Goal: Information Seeking & Learning: Learn about a topic

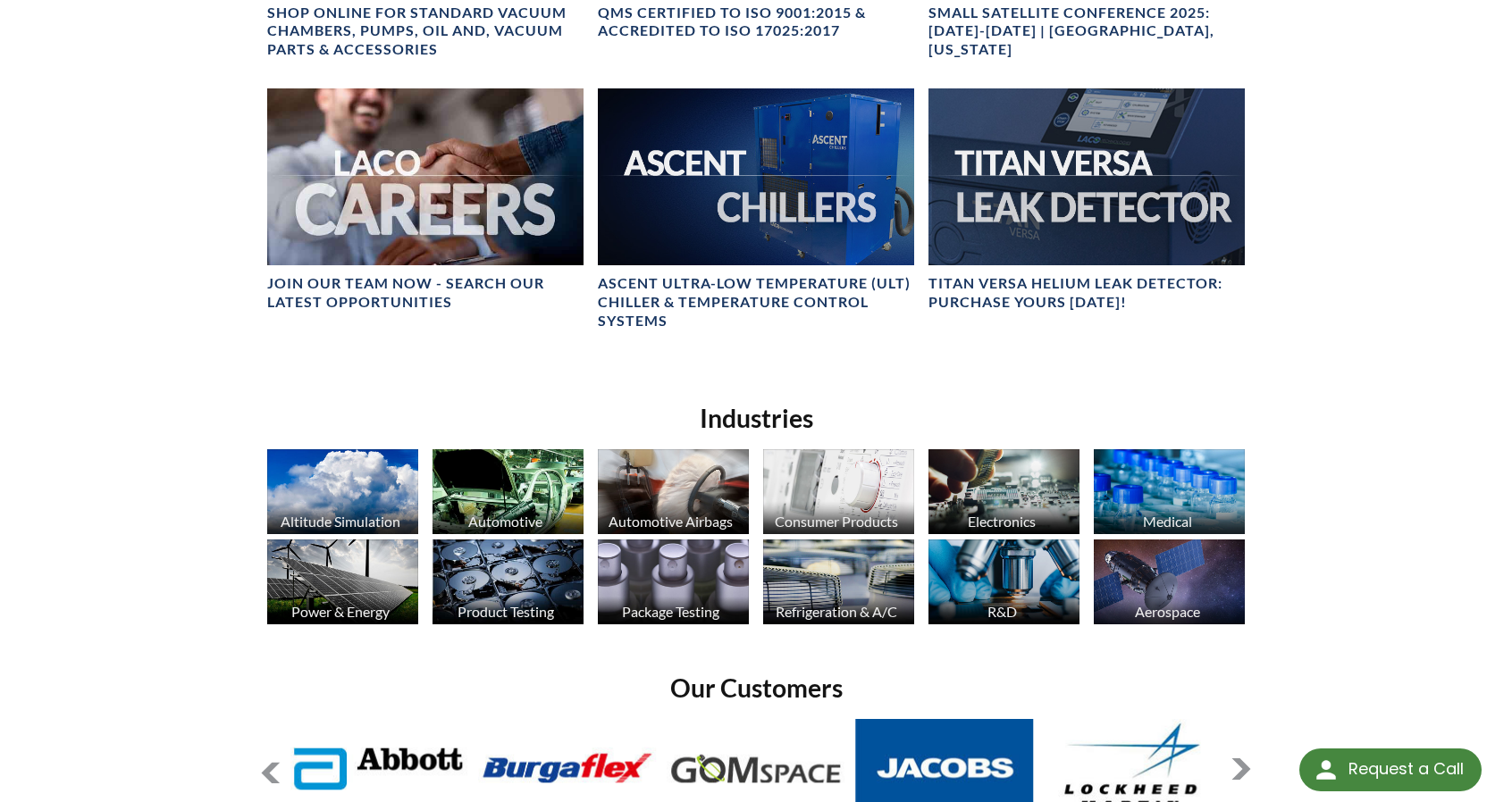
scroll to position [958, 0]
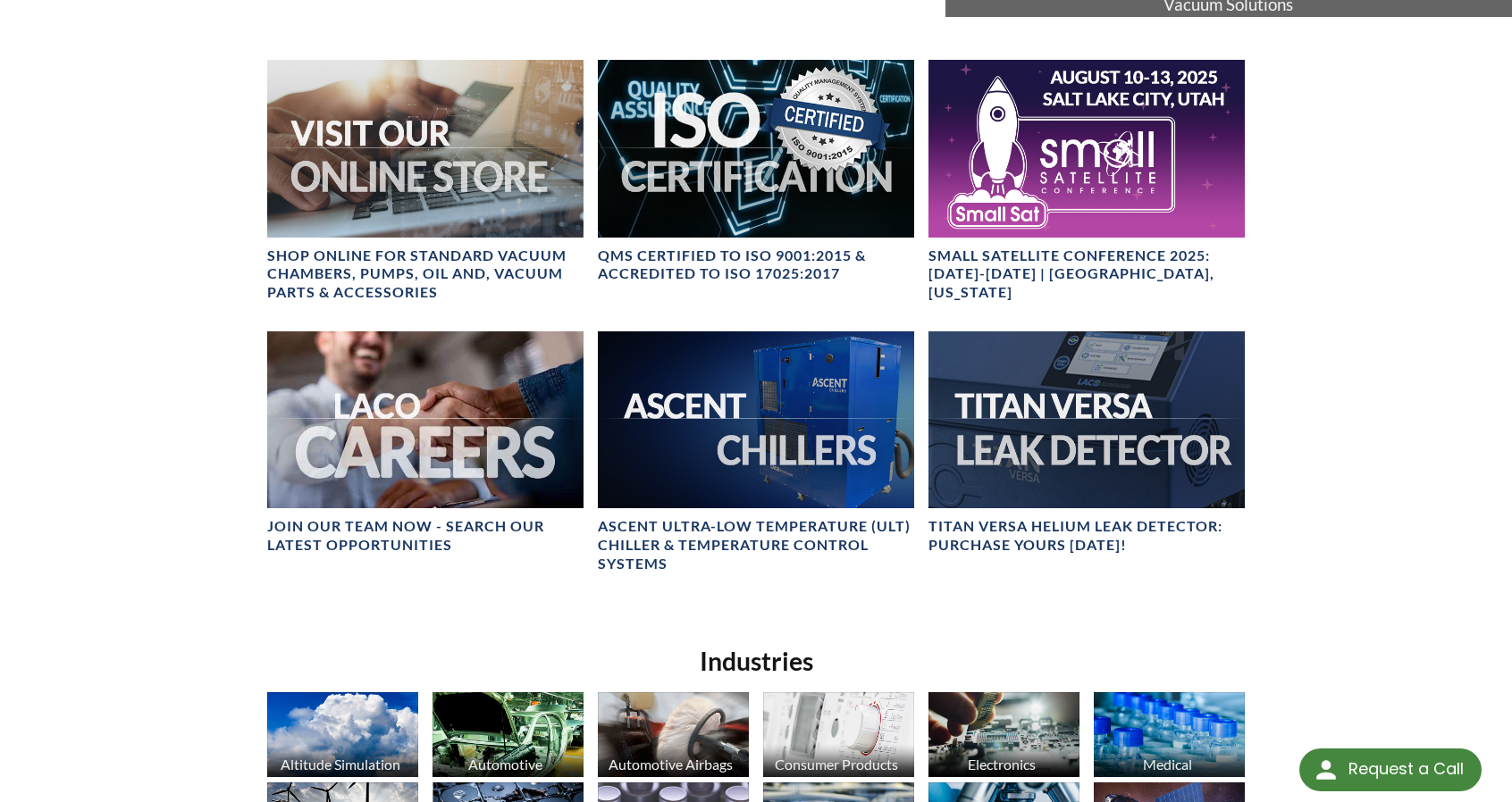
scroll to position [0, 0]
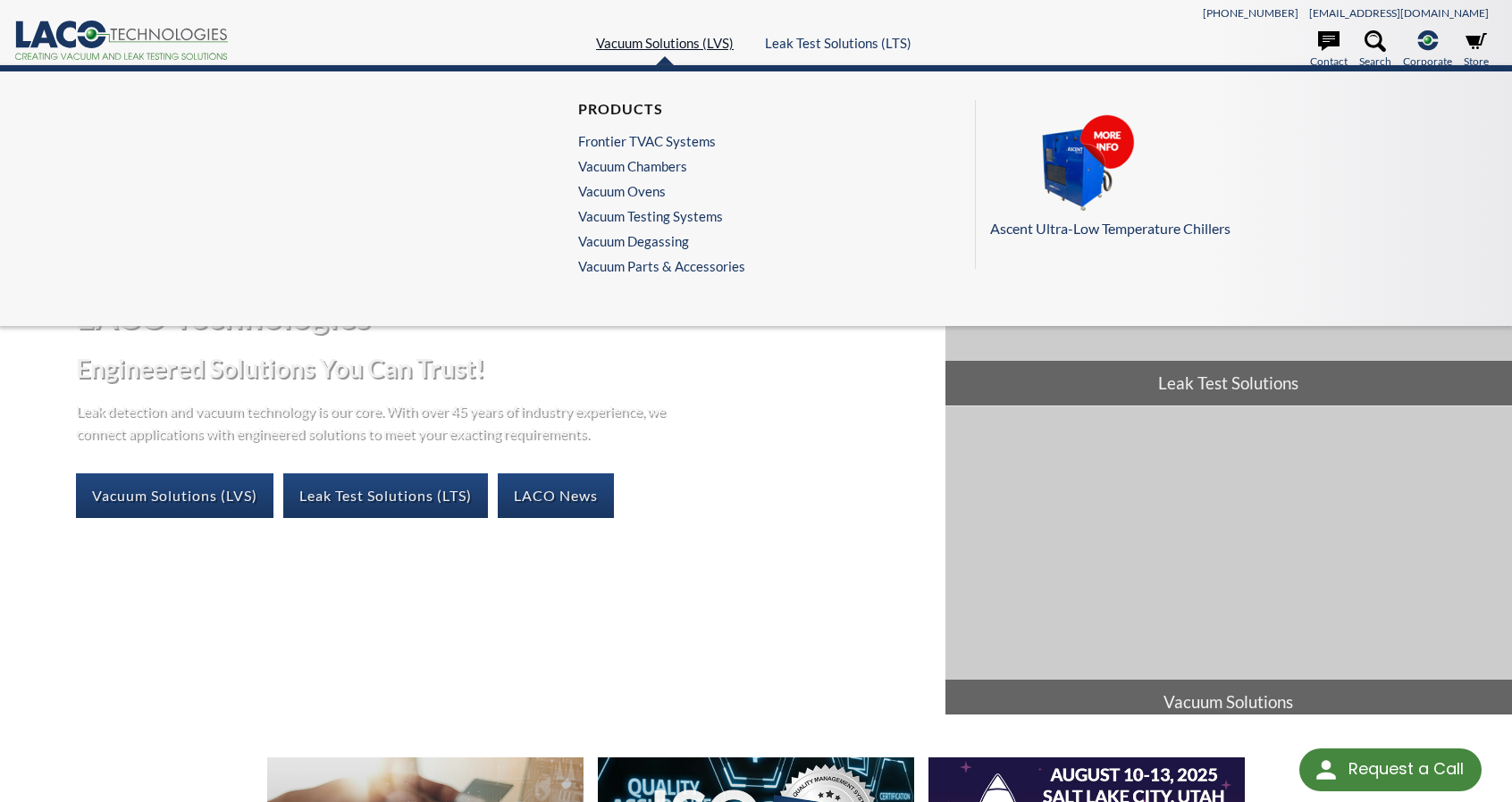
click at [680, 43] on link "Vacuum Solutions (LVS)" at bounding box center [665, 43] width 138 height 17
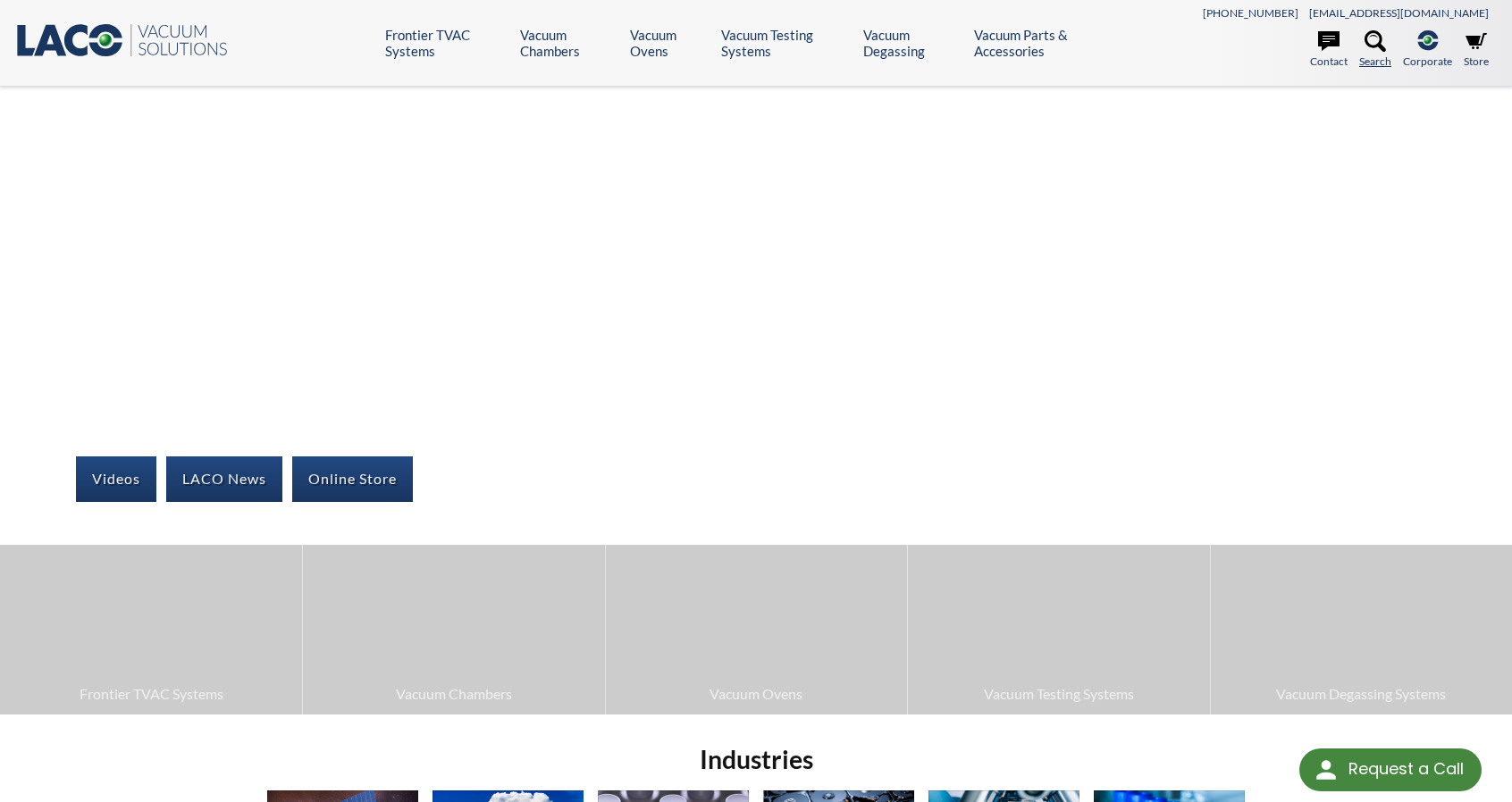
click at [1383, 47] on icon at bounding box center [1375, 40] width 21 height 21
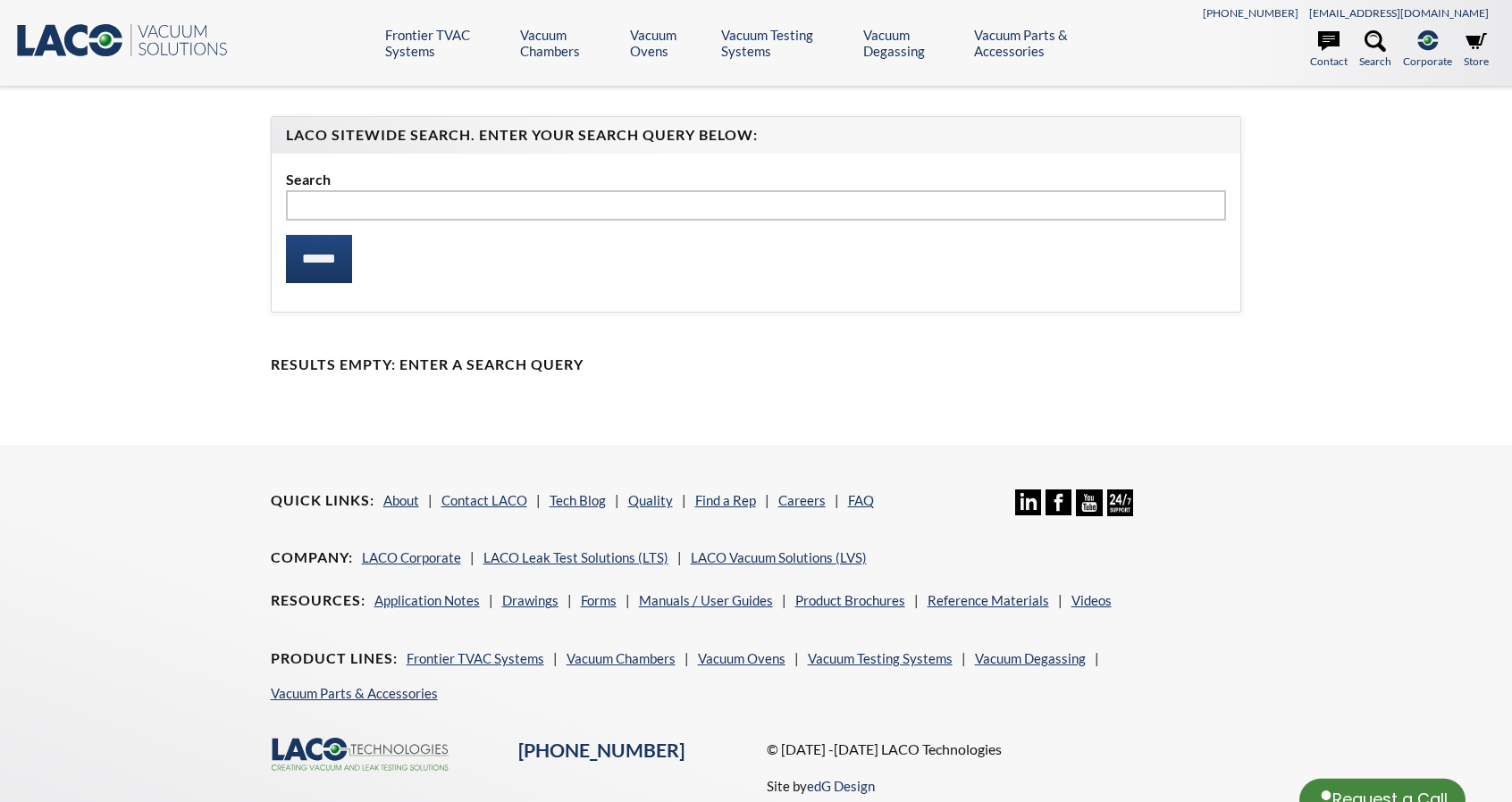
select select "Language Translate Widget"
type input "*********"
click at [286, 235] on input "******" at bounding box center [319, 259] width 66 height 49
select select "Language Translate Widget"
click at [324, 256] on input "******" at bounding box center [319, 259] width 66 height 49
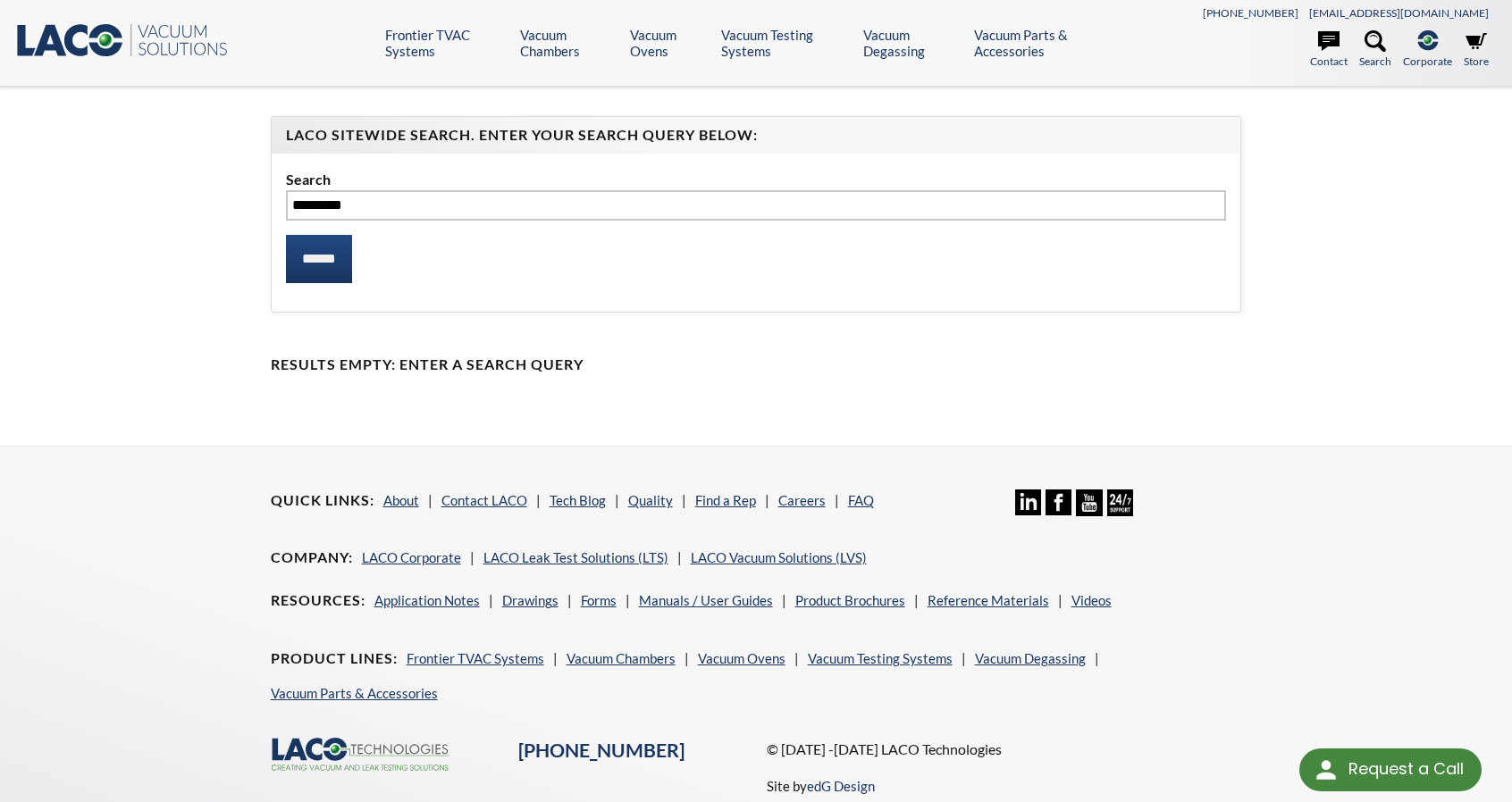
click at [324, 256] on input "******" at bounding box center [319, 259] width 66 height 49
select select "Language Translate Widget"
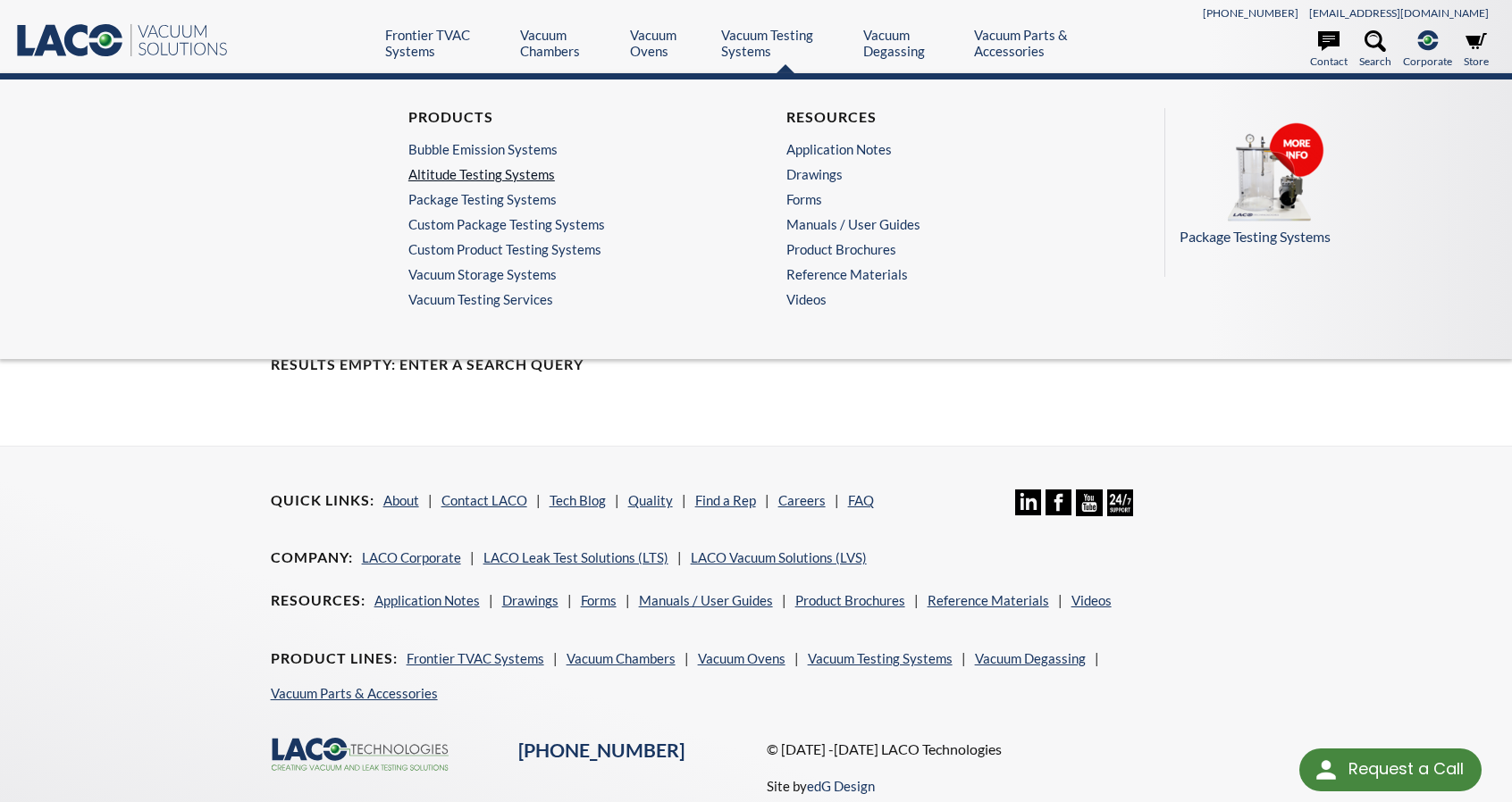
click at [547, 173] on link "Altitude Testing Systems" at bounding box center [562, 175] width 308 height 17
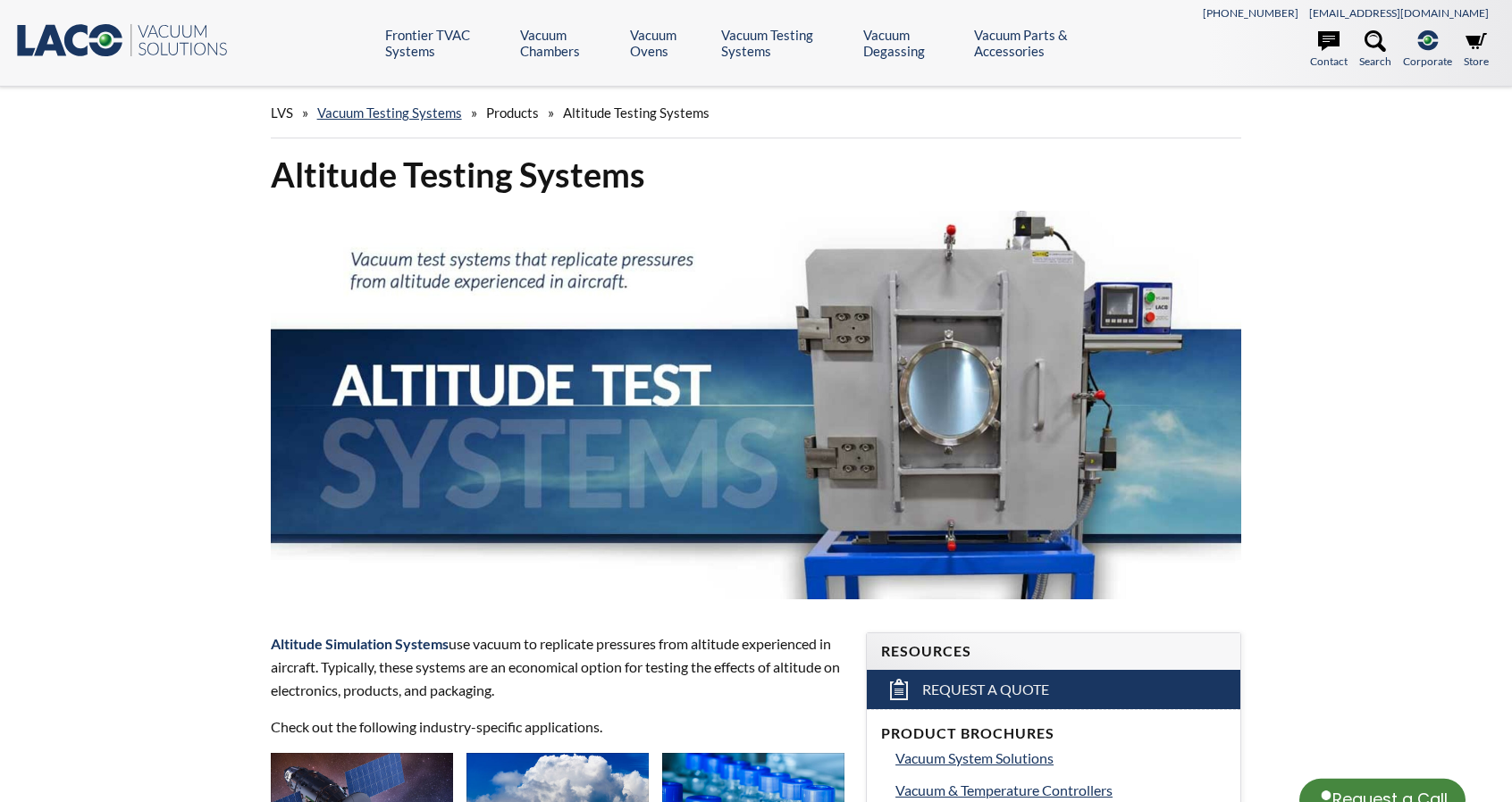
select select "Language Translate Widget"
click at [1124, 307] on img at bounding box center [756, 404] width 972 height 389
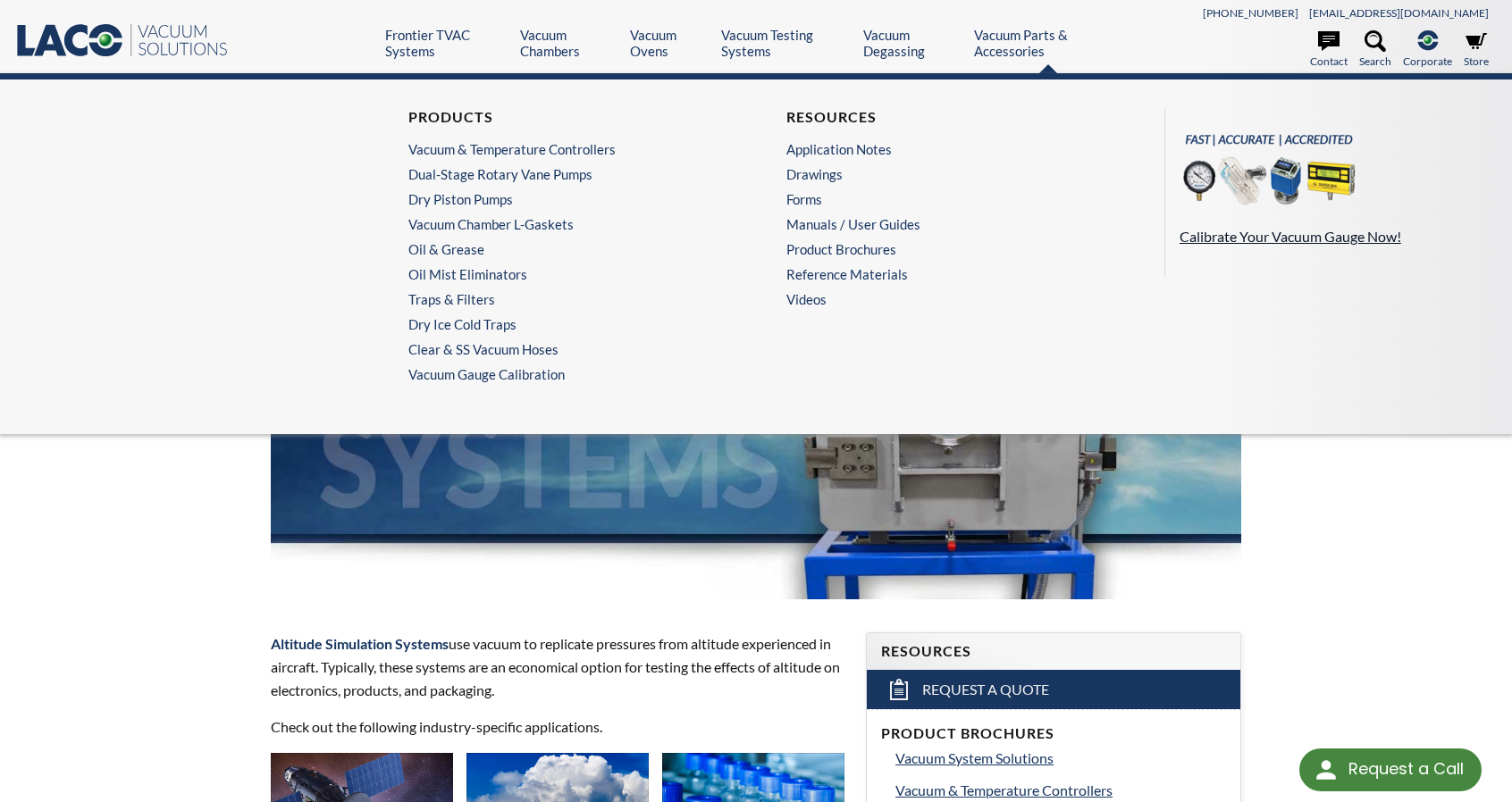
click at [1280, 160] on img at bounding box center [1268, 172] width 178 height 100
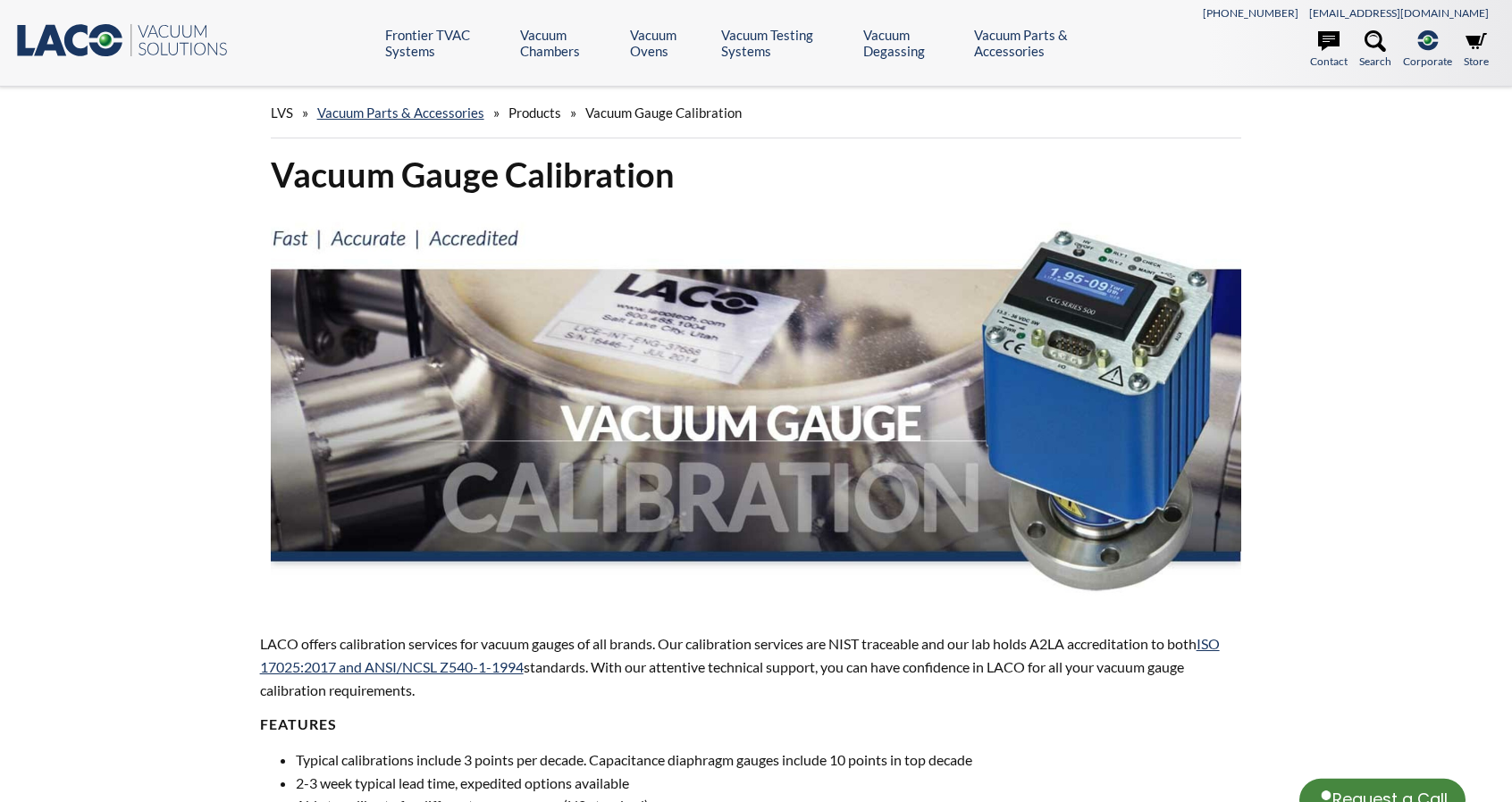
select select "Language Translate Widget"
drag, startPoint x: 1510, startPoint y: 788, endPoint x: 1178, endPoint y: 729, distance: 337.2
drag, startPoint x: 1178, startPoint y: 729, endPoint x: 1101, endPoint y: 708, distance: 79.8
drag, startPoint x: 1101, startPoint y: 708, endPoint x: 901, endPoint y: 601, distance: 226.8
click at [901, 601] on div "Vacuum Gauge Calibration" at bounding box center [756, 378] width 972 height 451
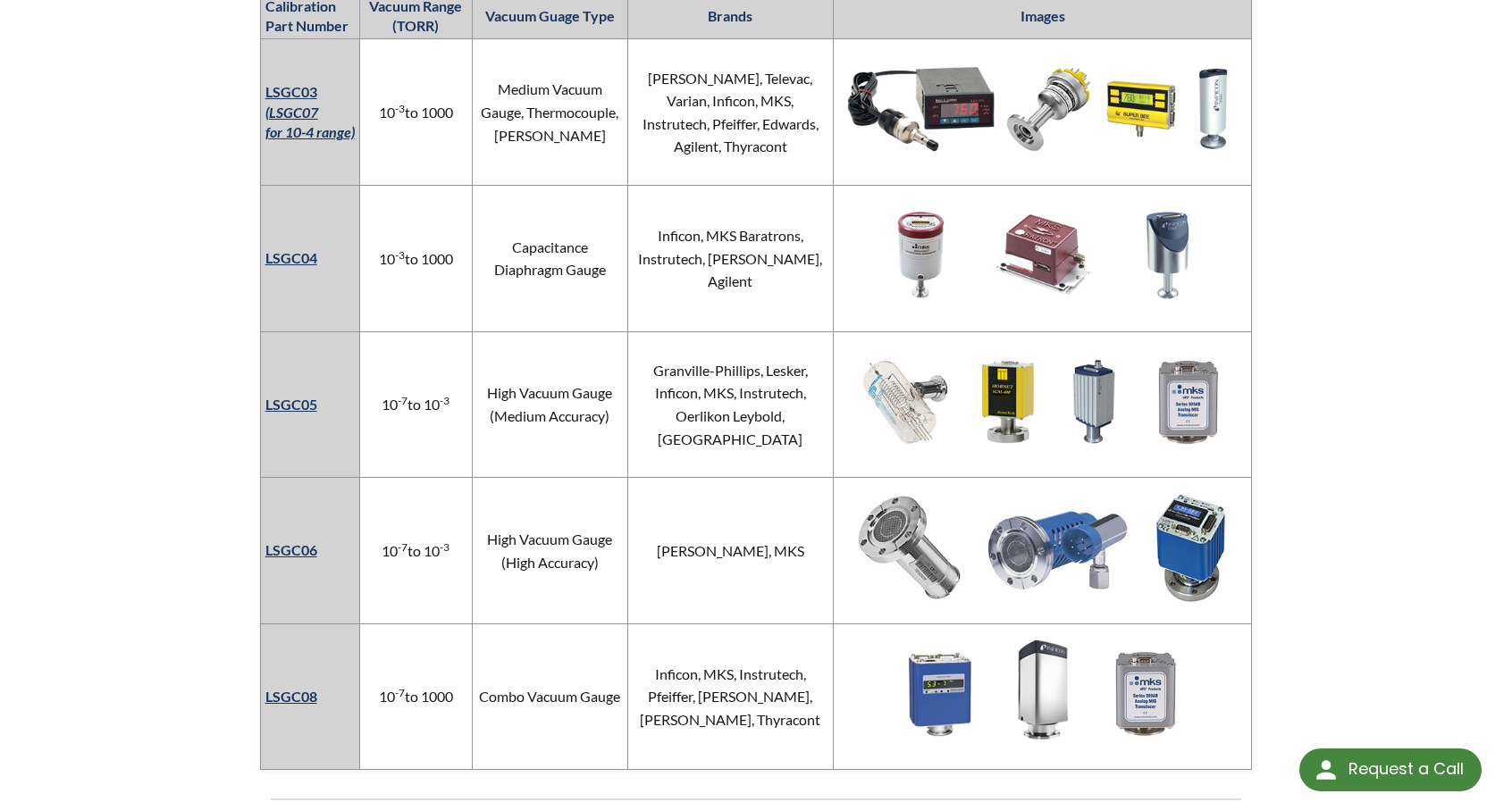
scroll to position [1144, 0]
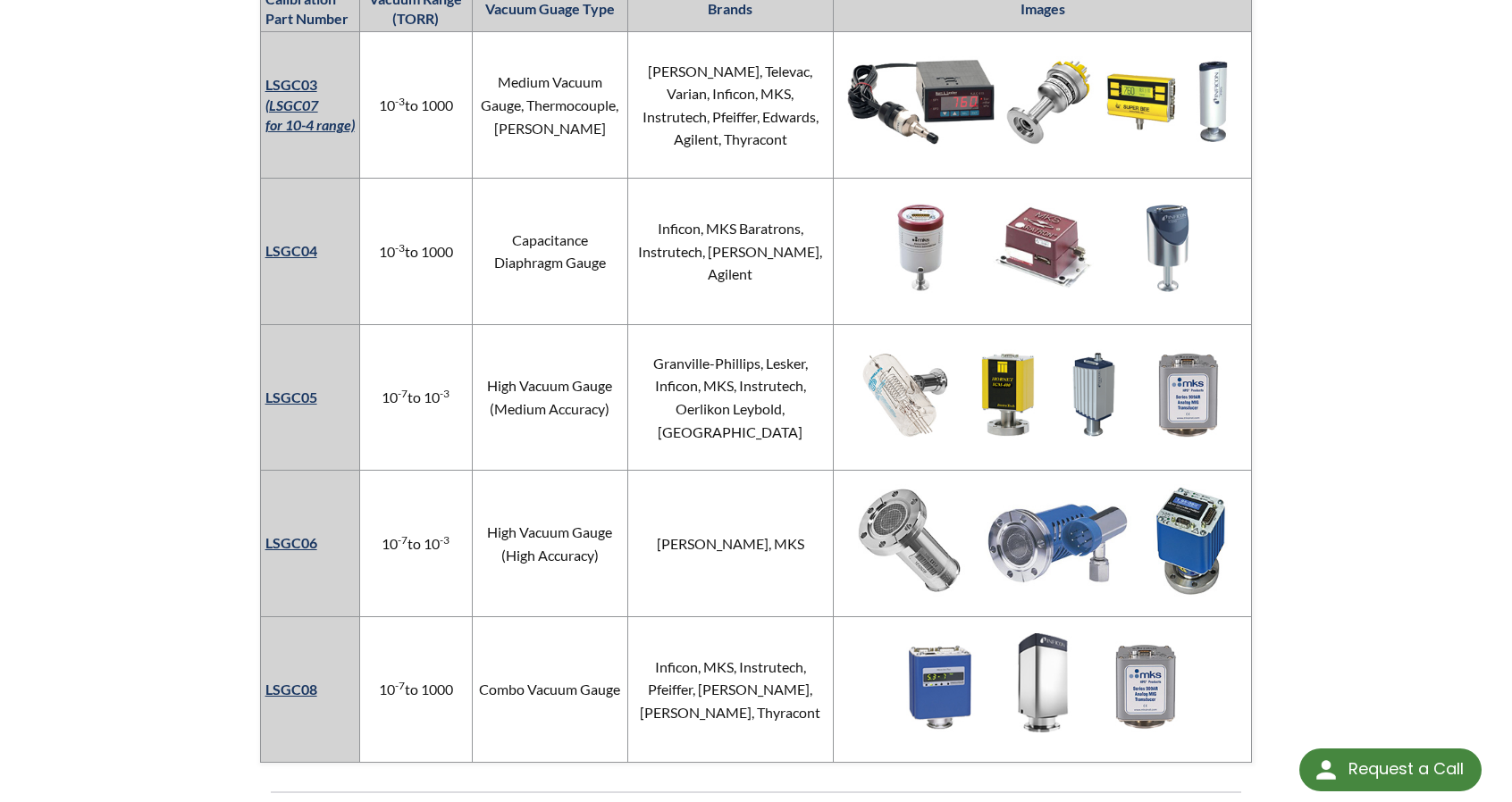
click at [282, 693] on link "LSGC08" at bounding box center [291, 689] width 51 height 17
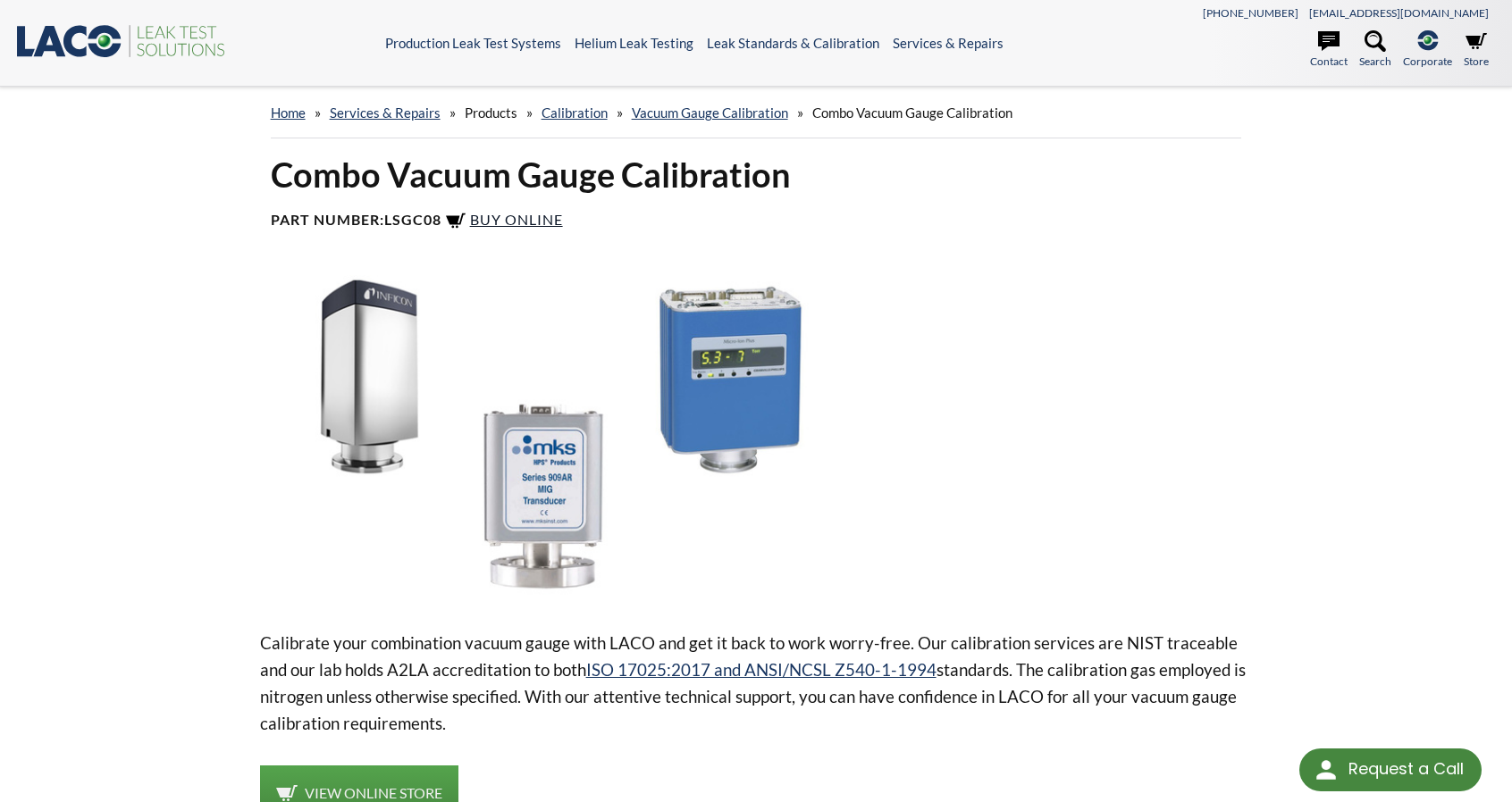
click at [518, 213] on span "Buy Online" at bounding box center [516, 219] width 93 height 17
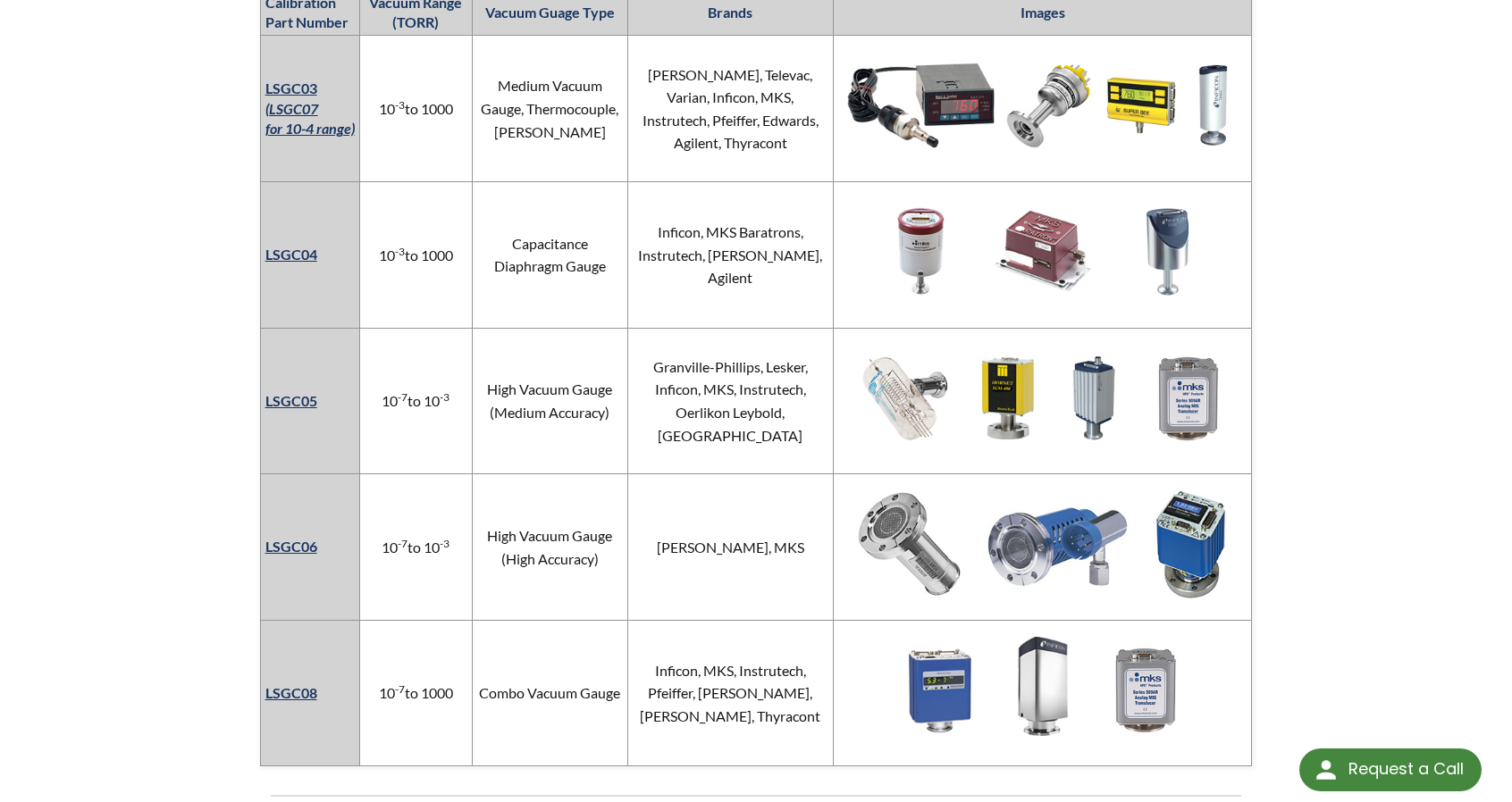
click at [984, 130] on img at bounding box center [1043, 106] width 403 height 134
click at [275, 92] on link "LSGC03 (LSGC07 for 10-4 range)" at bounding box center [310, 108] width 89 height 57
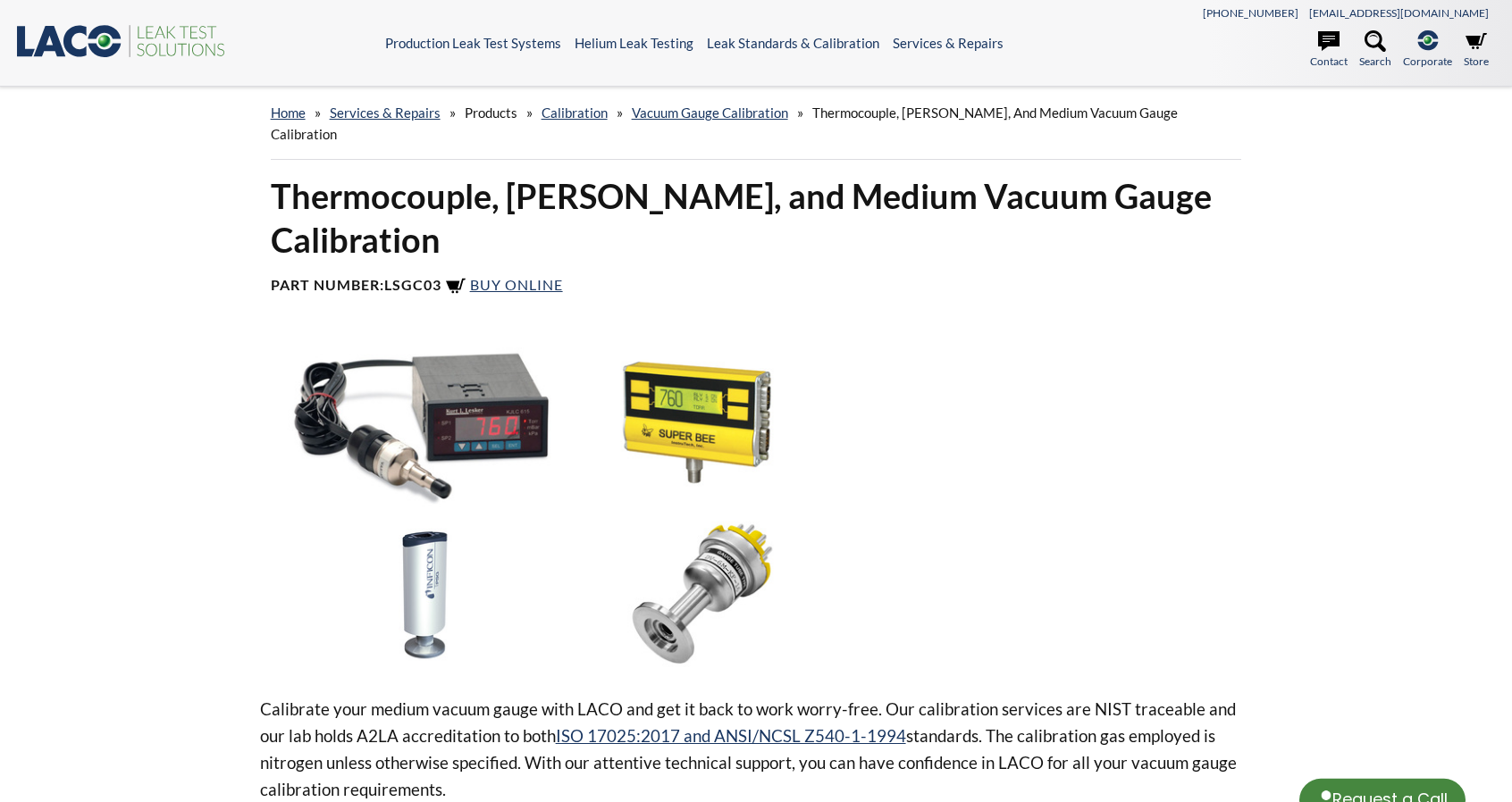
select select "Language Translate Widget"
